Goal: Use online tool/utility: Use online tool/utility

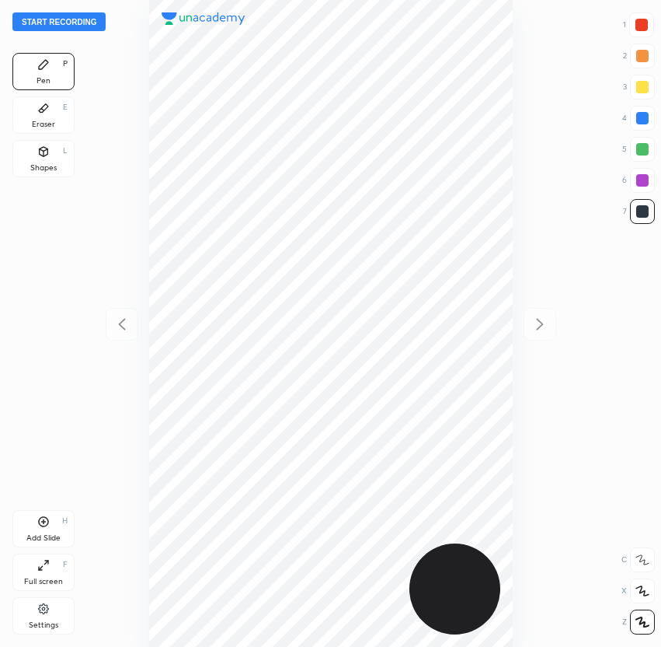
scroll to position [647, 413]
click at [67, 14] on button "Start recording" at bounding box center [58, 21] width 93 height 19
click at [643, 35] on div at bounding box center [641, 24] width 25 height 25
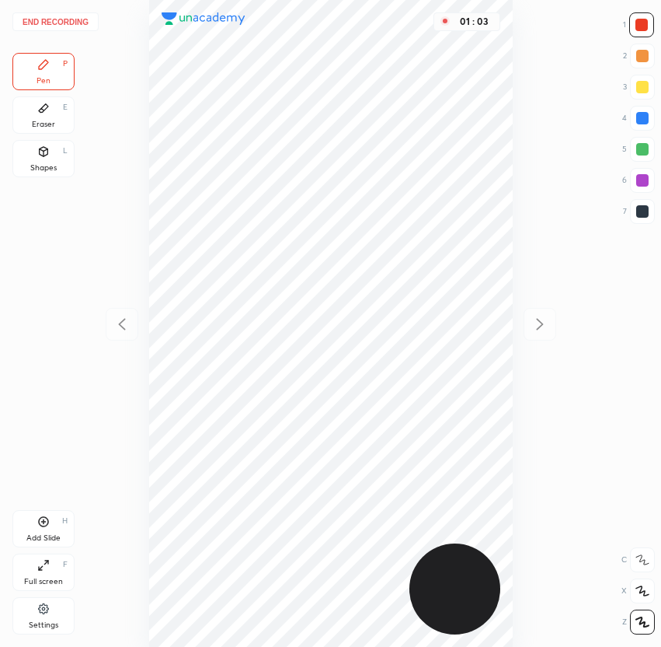
click at [647, 220] on div at bounding box center [642, 211] width 25 height 25
drag, startPoint x: 646, startPoint y: 22, endPoint x: 636, endPoint y: 26, distance: 10.1
click at [645, 23] on div at bounding box center [642, 25] width 12 height 12
click at [47, 527] on icon at bounding box center [43, 521] width 12 height 12
click at [646, 212] on div at bounding box center [642, 211] width 12 height 12
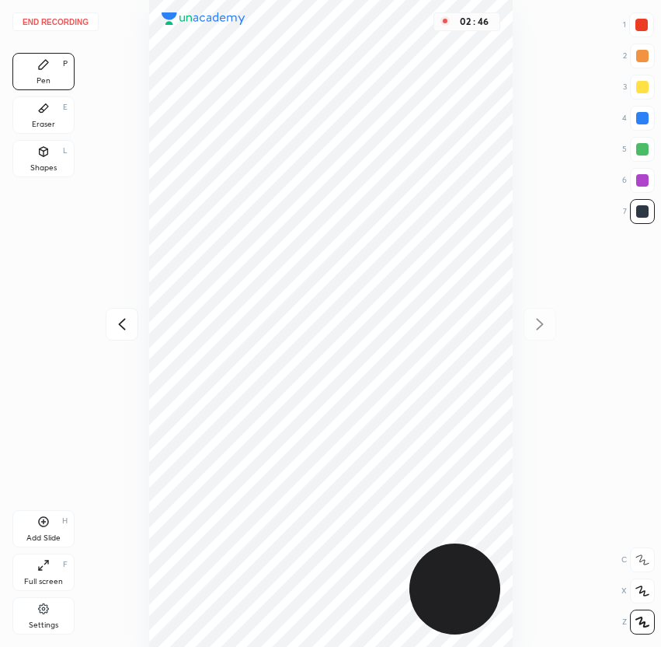
click at [643, 23] on div at bounding box center [642, 25] width 12 height 12
drag, startPoint x: 650, startPoint y: 211, endPoint x: 636, endPoint y: 228, distance: 21.0
click at [650, 211] on div at bounding box center [642, 211] width 25 height 25
drag, startPoint x: 641, startPoint y: 23, endPoint x: 643, endPoint y: 40, distance: 16.4
click at [643, 23] on div at bounding box center [642, 25] width 12 height 12
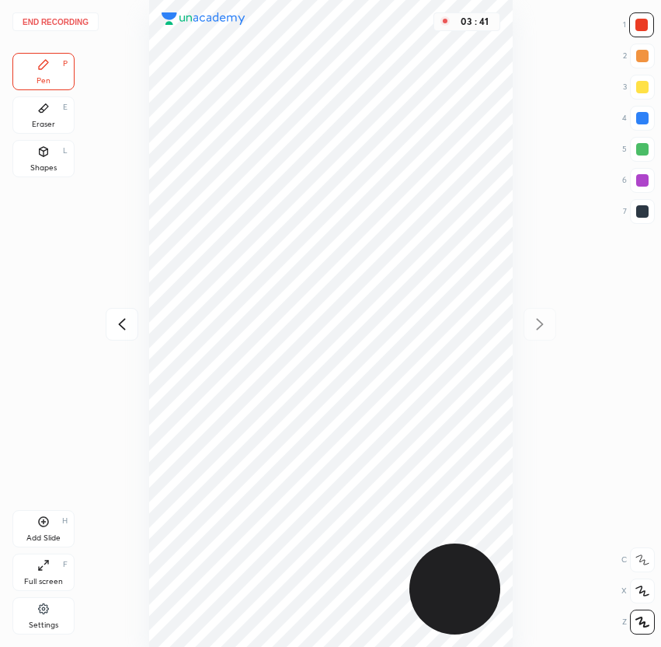
drag, startPoint x: 644, startPoint y: 210, endPoint x: 625, endPoint y: 230, distance: 28.0
click at [642, 211] on div at bounding box center [642, 211] width 12 height 12
drag, startPoint x: 642, startPoint y: 20, endPoint x: 635, endPoint y: 33, distance: 14.9
click at [643, 21] on div at bounding box center [642, 25] width 12 height 12
click at [633, 92] on div at bounding box center [642, 87] width 25 height 25
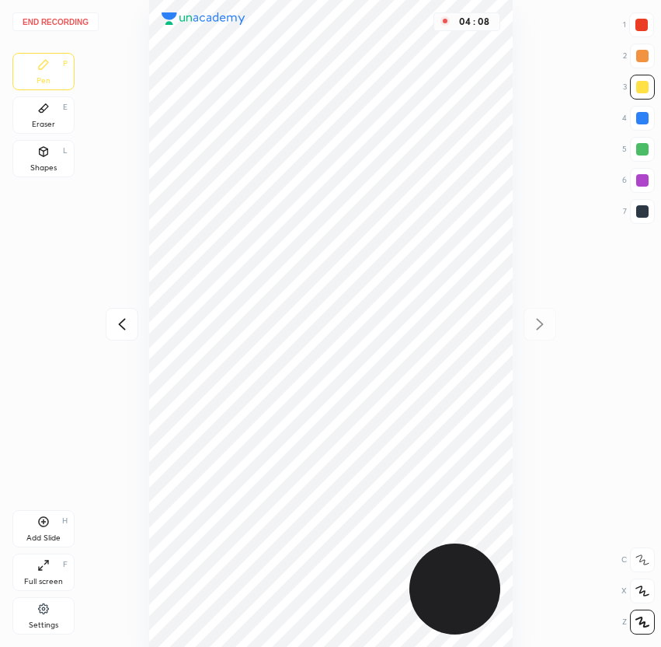
click at [70, 20] on button "End recording" at bounding box center [55, 21] width 86 height 19
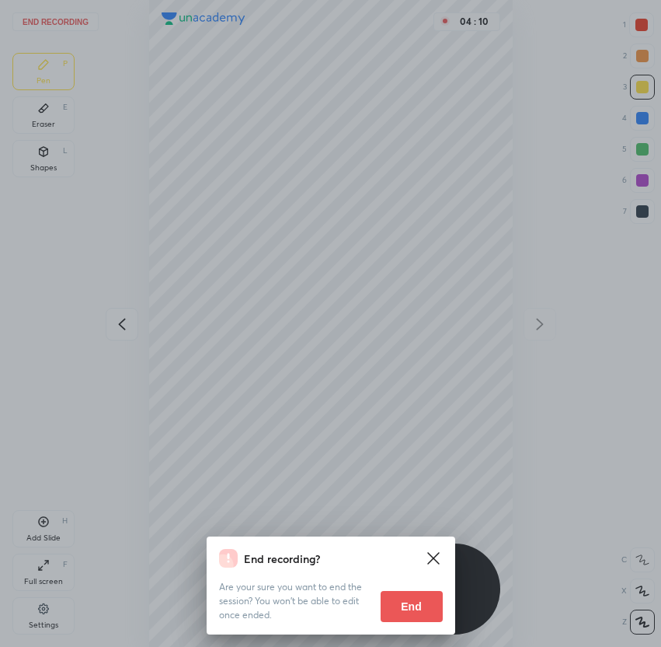
click at [416, 612] on button "End" at bounding box center [412, 606] width 62 height 31
